Goal: Navigation & Orientation: Find specific page/section

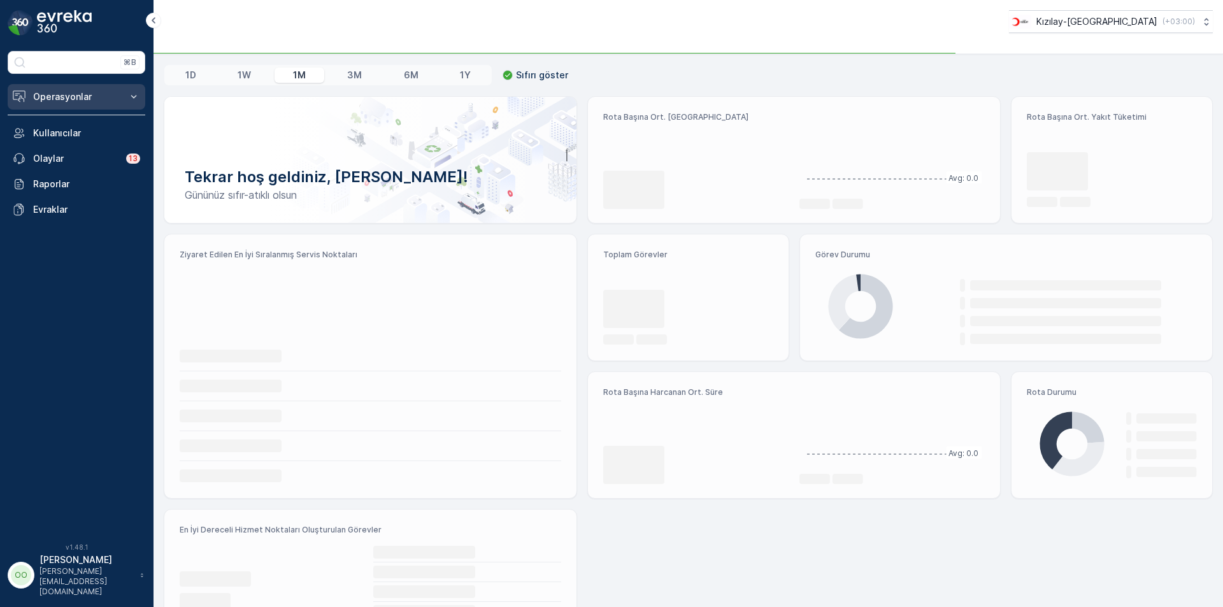
click at [92, 105] on button "Operasyonlar" at bounding box center [77, 96] width 138 height 25
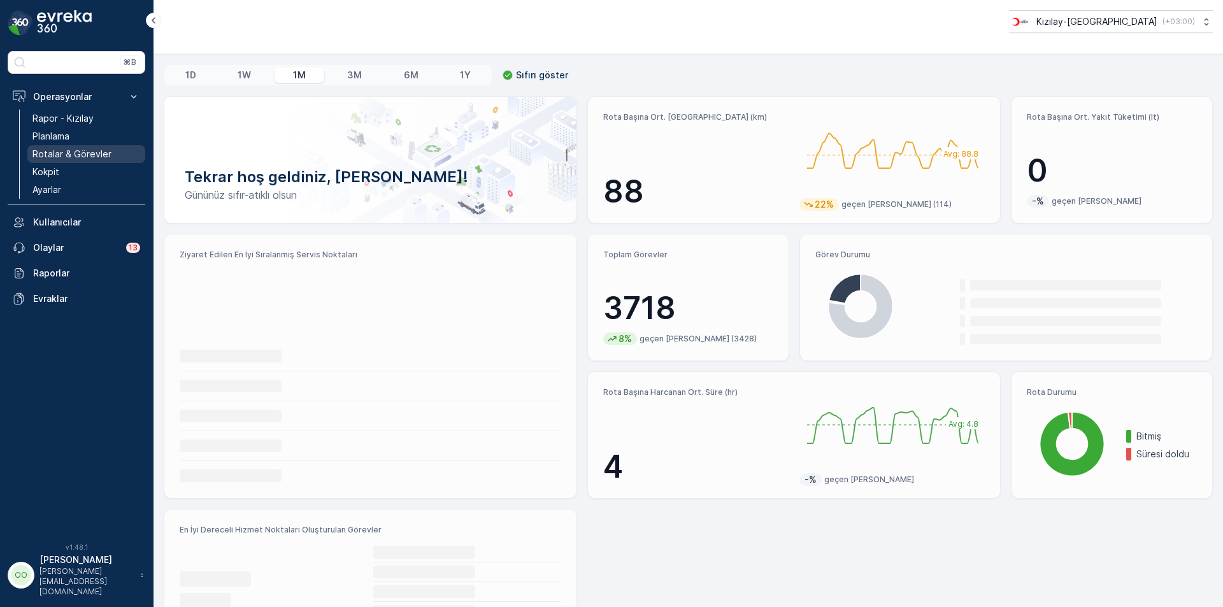
click at [92, 152] on p "Rotalar & Görevler" at bounding box center [71, 154] width 79 height 13
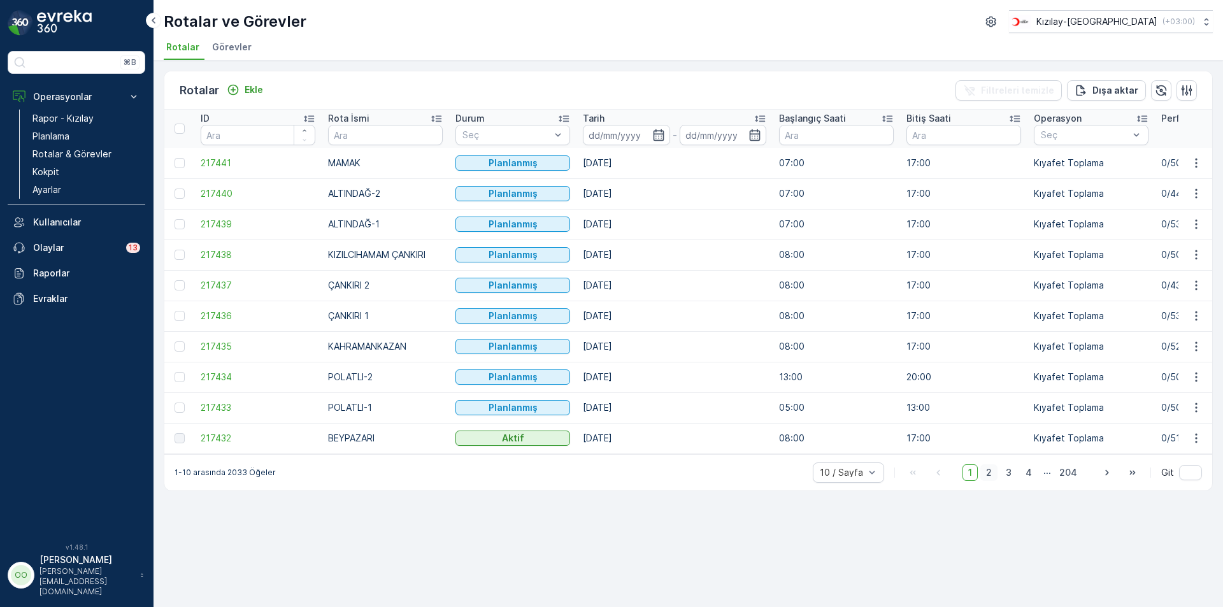
click at [993, 481] on span "2" at bounding box center [989, 472] width 17 height 17
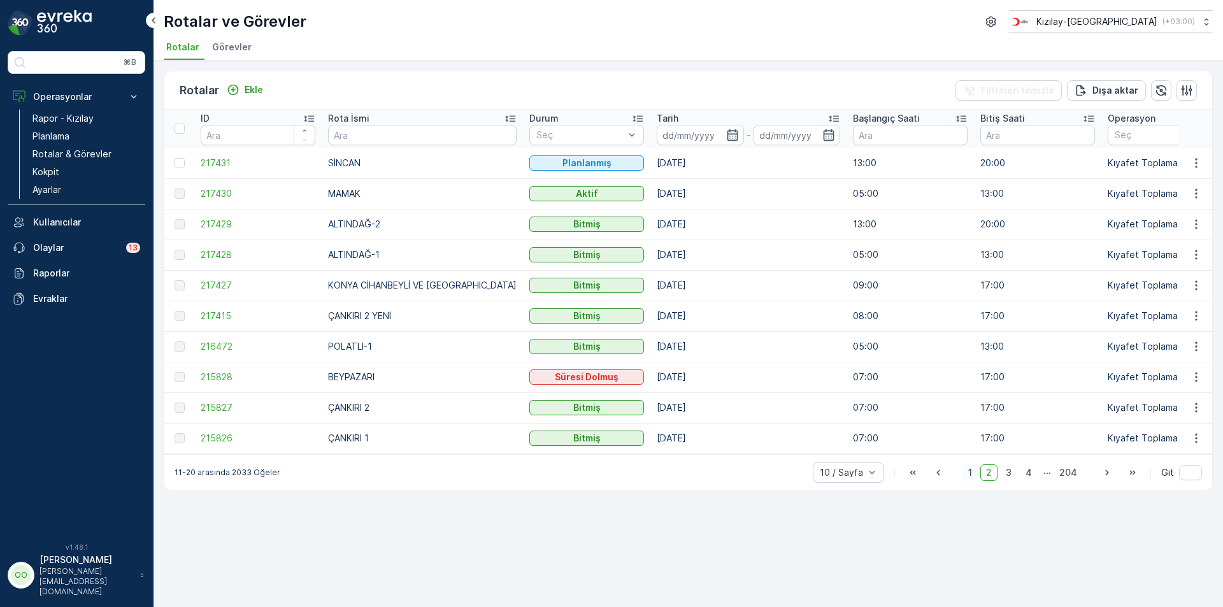
click at [977, 476] on span "1" at bounding box center [970, 472] width 15 height 17
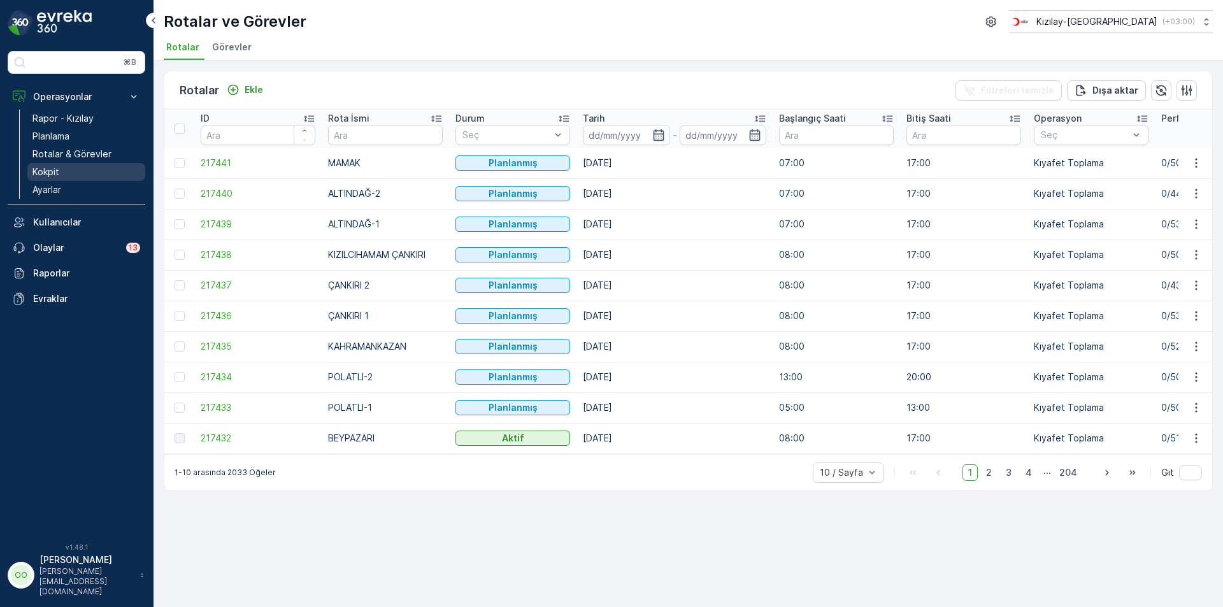
click at [69, 176] on link "Kokpit" at bounding box center [86, 172] width 118 height 18
